Goal: Task Accomplishment & Management: Manage account settings

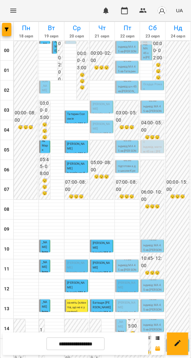
scroll to position [190, 0]
click at [102, 339] on div "15:00 Мороз Даніель індивід шч 45 хв" at bounding box center [107, 345] width 11 height 13
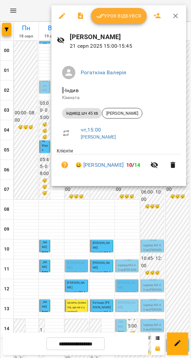
click at [117, 19] on span "Урок відбувся" at bounding box center [118, 16] width 45 height 8
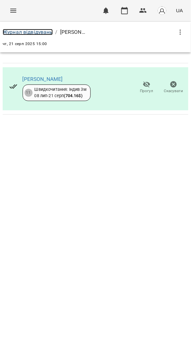
click at [41, 29] on link "Журнал відвідувань" at bounding box center [28, 32] width 50 height 6
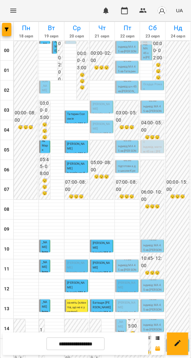
scroll to position [190, 0]
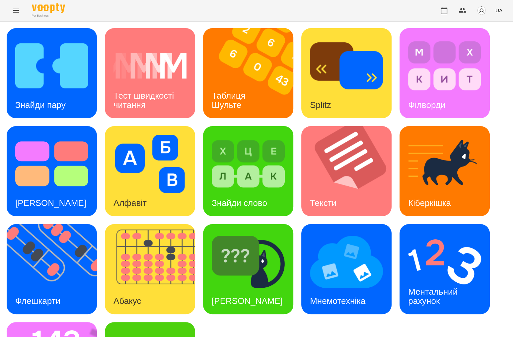
scroll to position [74, 0]
click at [245, 288] on div "[PERSON_NAME]" at bounding box center [247, 301] width 88 height 26
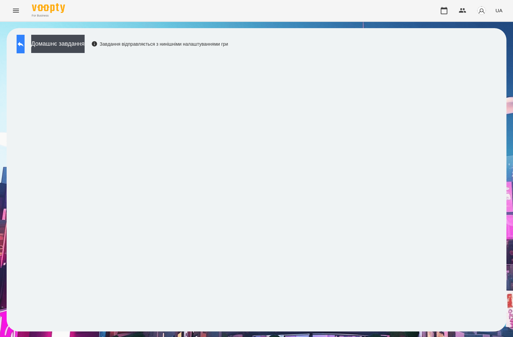
click at [24, 44] on icon at bounding box center [21, 44] width 8 height 8
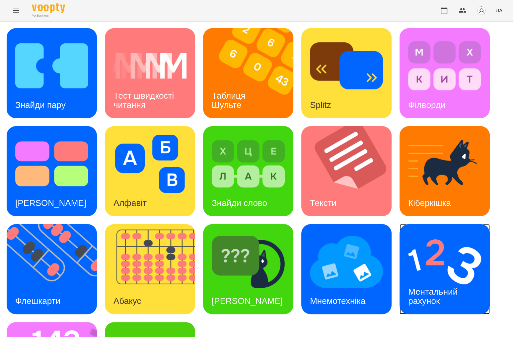
click at [422, 271] on img at bounding box center [444, 262] width 73 height 58
click at [243, 84] on div "Таблиця Шульте" at bounding box center [229, 100] width 53 height 35
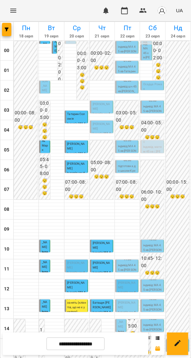
scroll to position [190, 0]
click at [107, 334] on span "[PERSON_NAME]" at bounding box center [107, 342] width 6 height 17
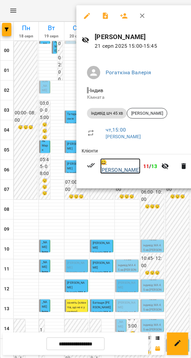
click at [115, 163] on link "😀 [PERSON_NAME]" at bounding box center [120, 166] width 40 height 16
